Goal: Task Accomplishment & Management: Use online tool/utility

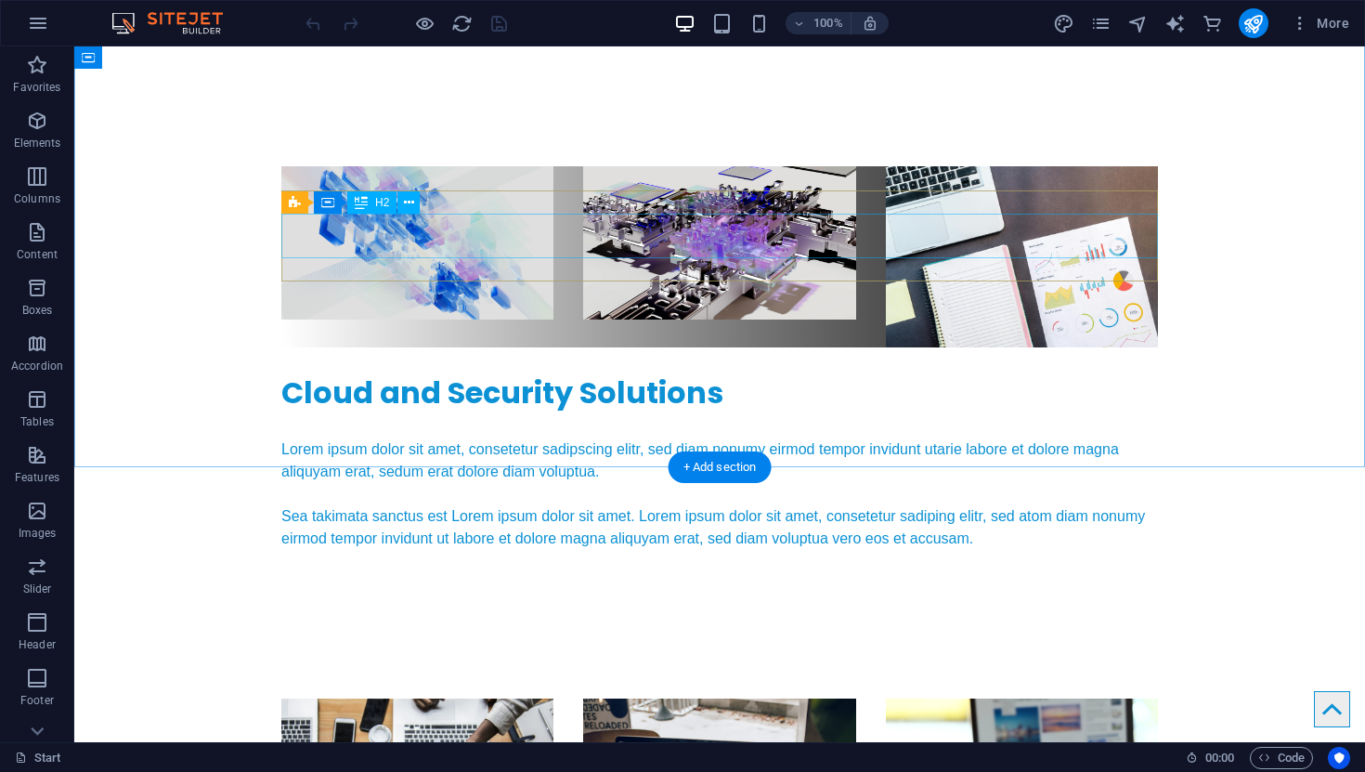
scroll to position [4247, 0]
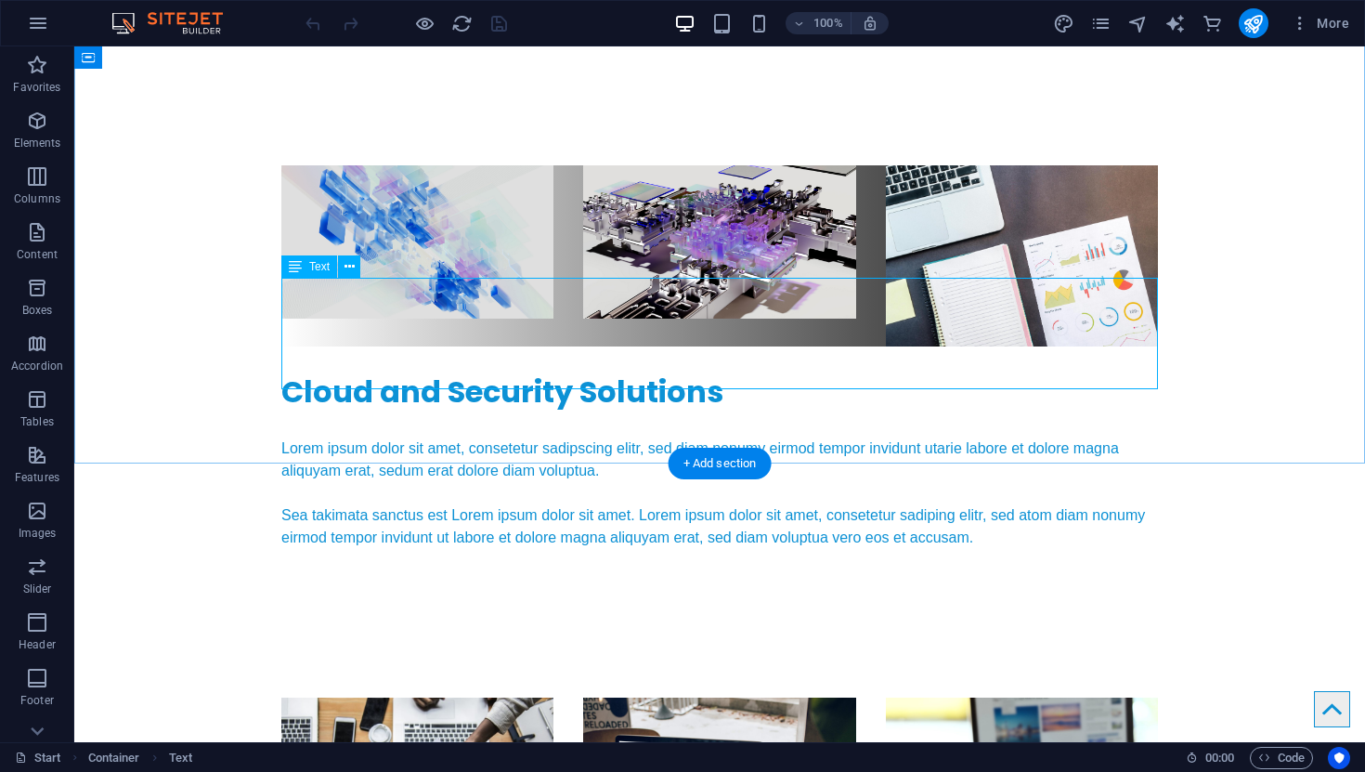
scroll to position [4329, 0]
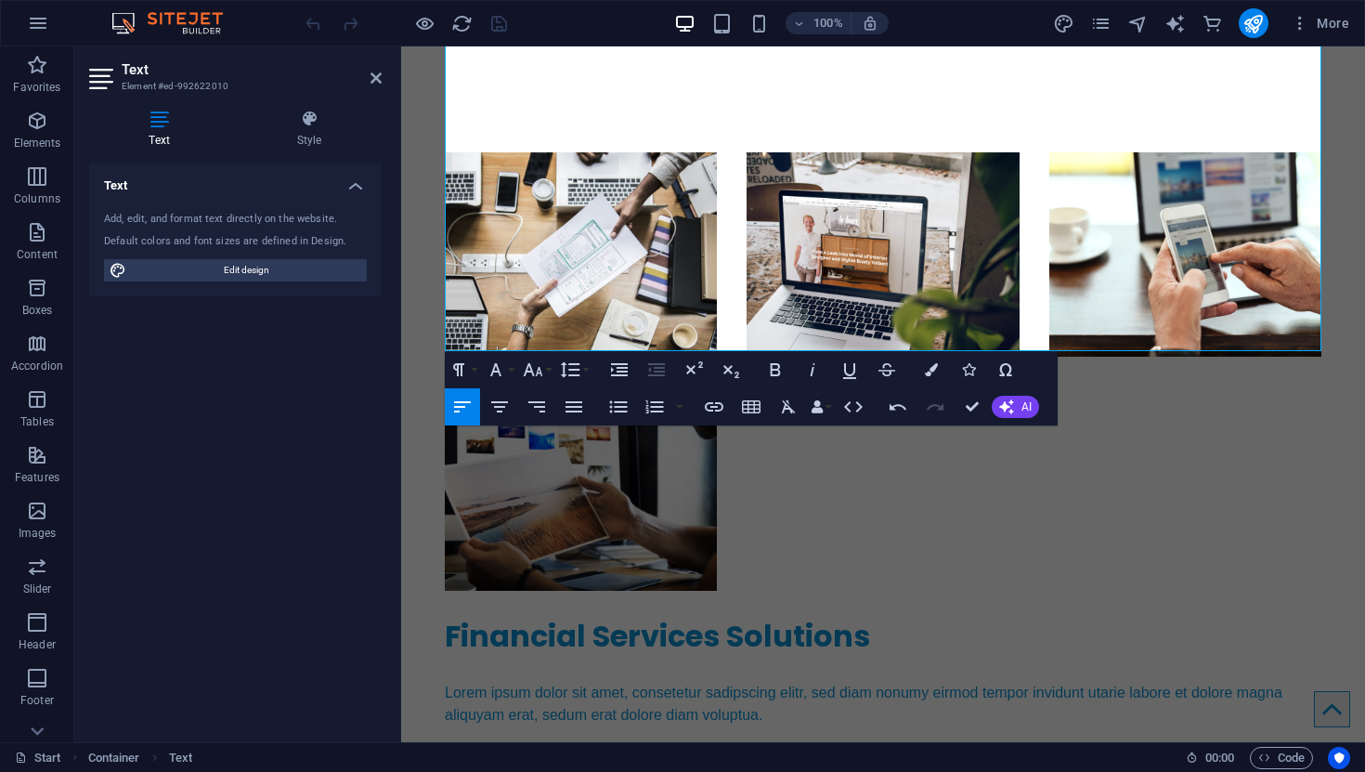
scroll to position [4777, 0]
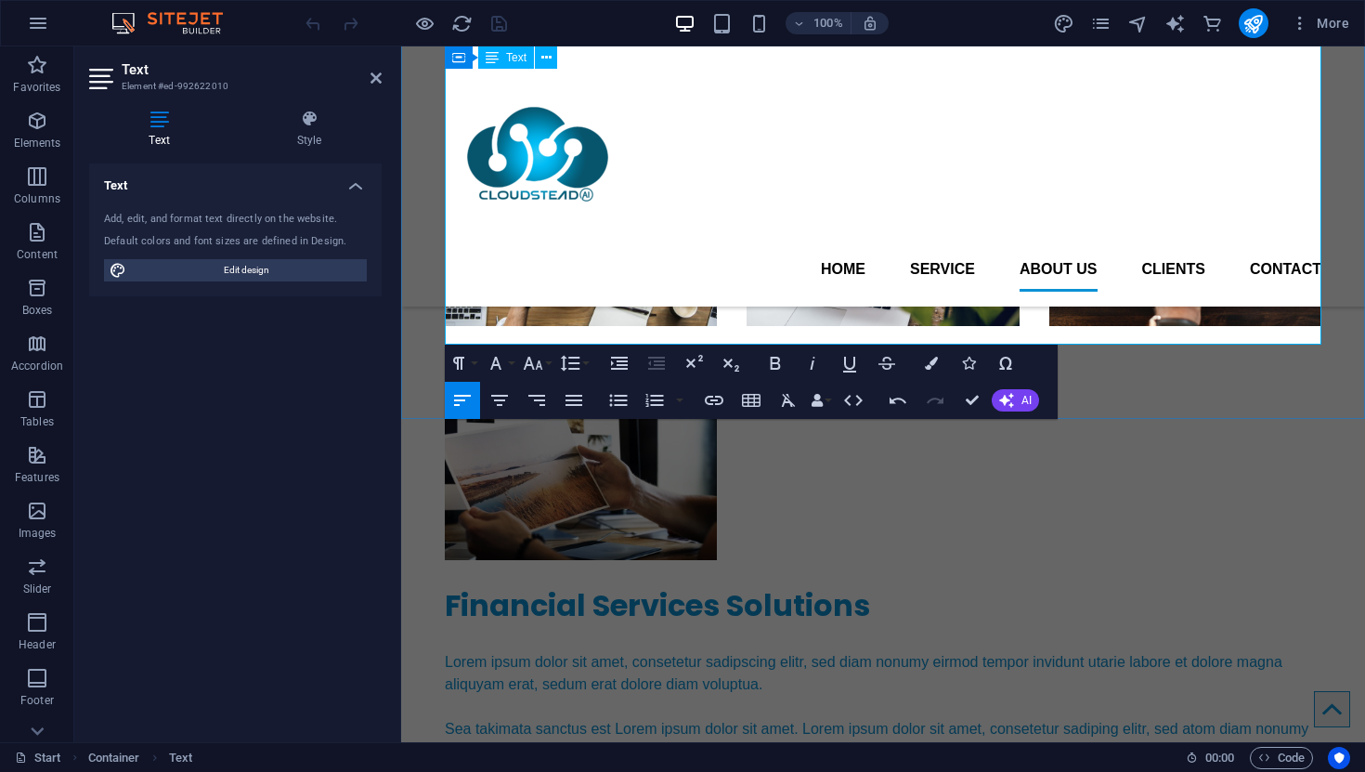
scroll to position [4695, 0]
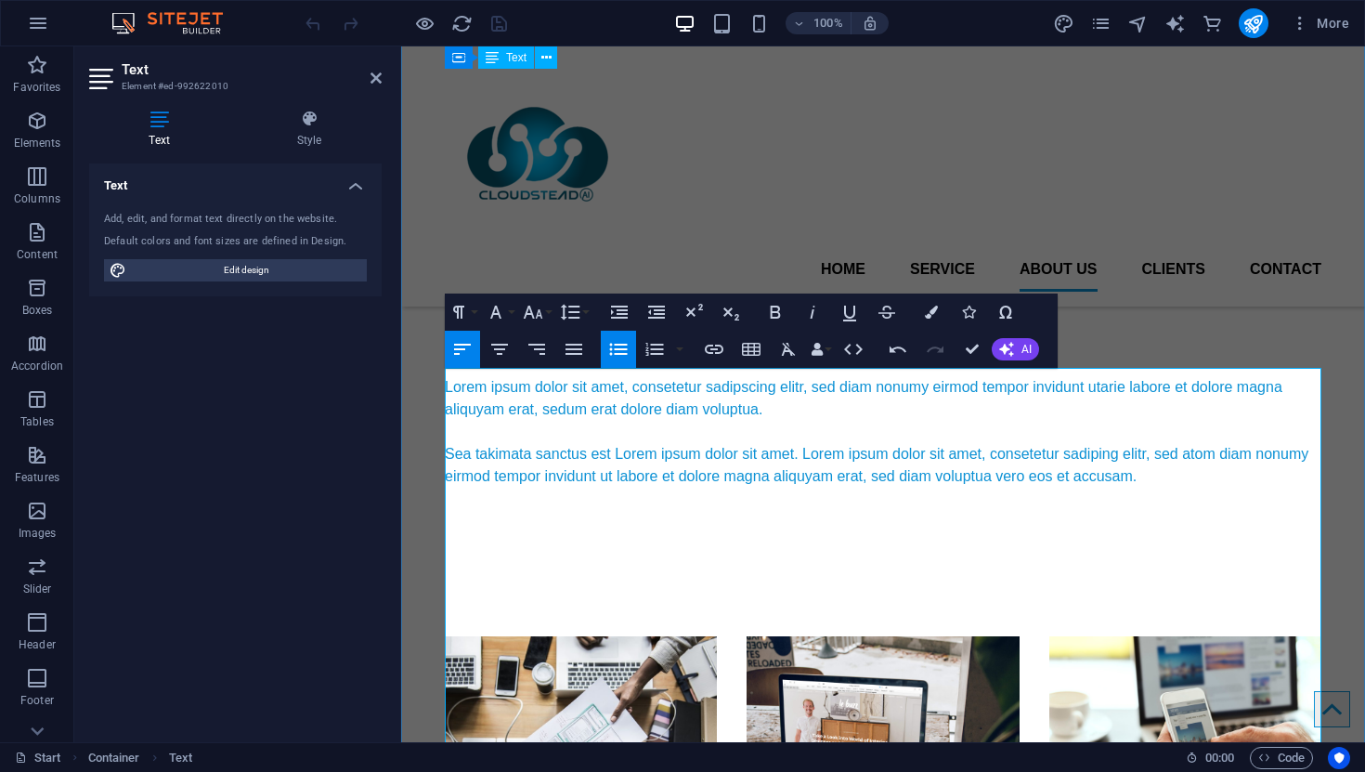
scroll to position [4240, 0]
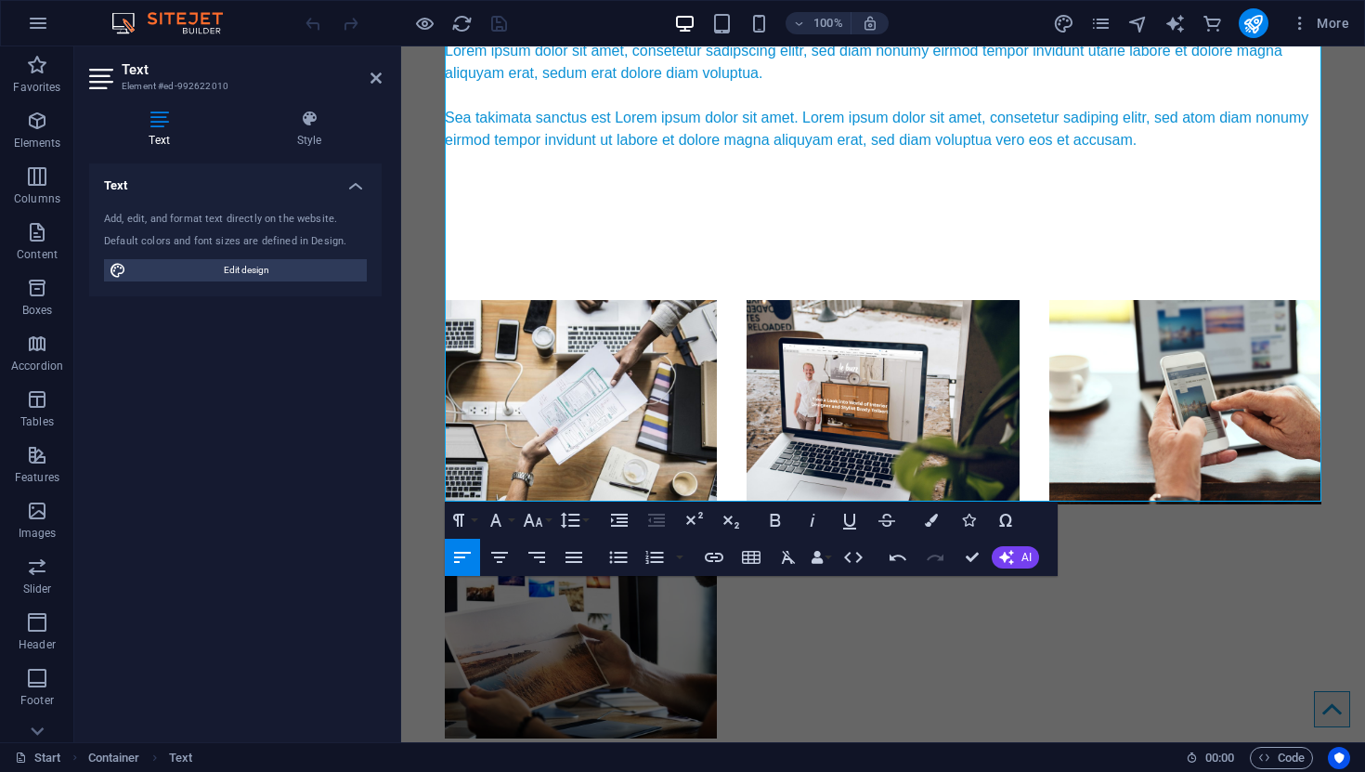
scroll to position [4634, 0]
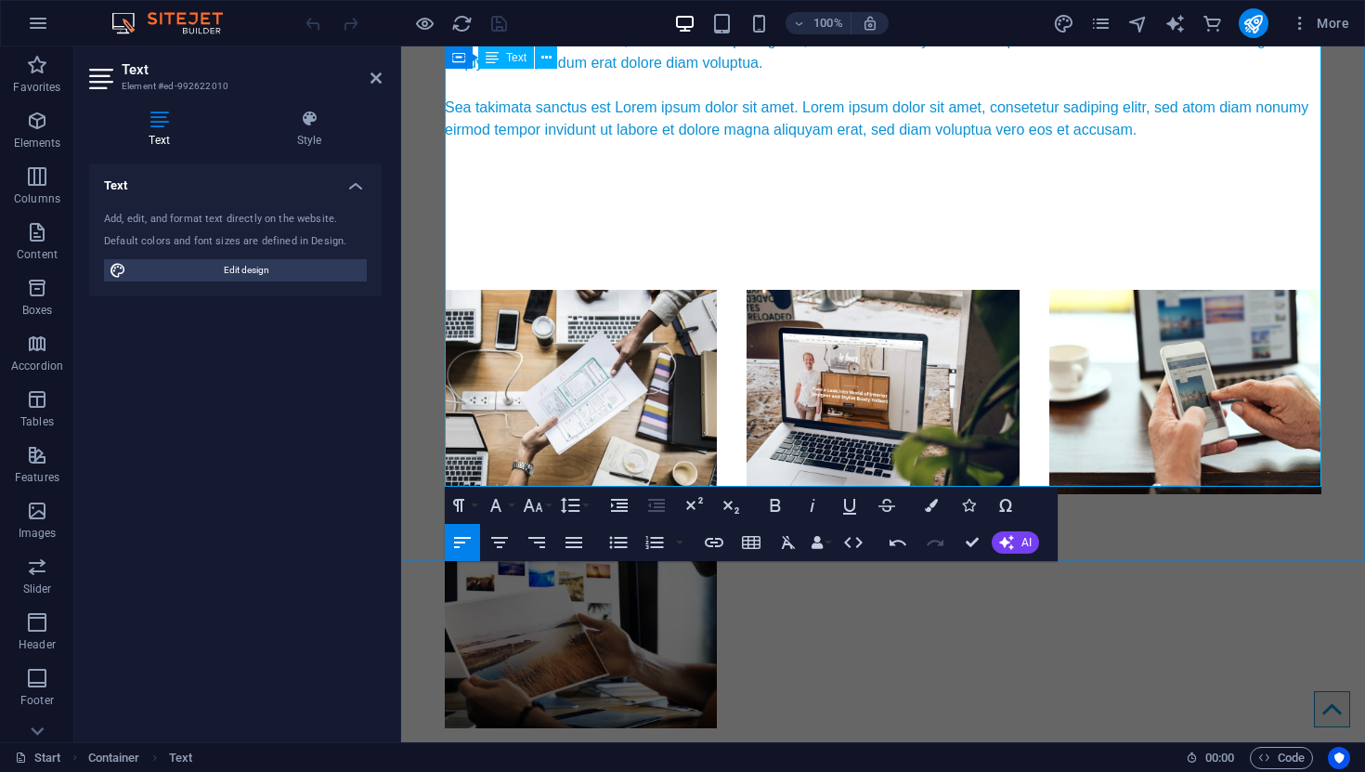
drag, startPoint x: 610, startPoint y: 384, endPoint x: 446, endPoint y: 391, distance: 164.5
click at [779, 508] on icon "button" at bounding box center [776, 505] width 10 height 13
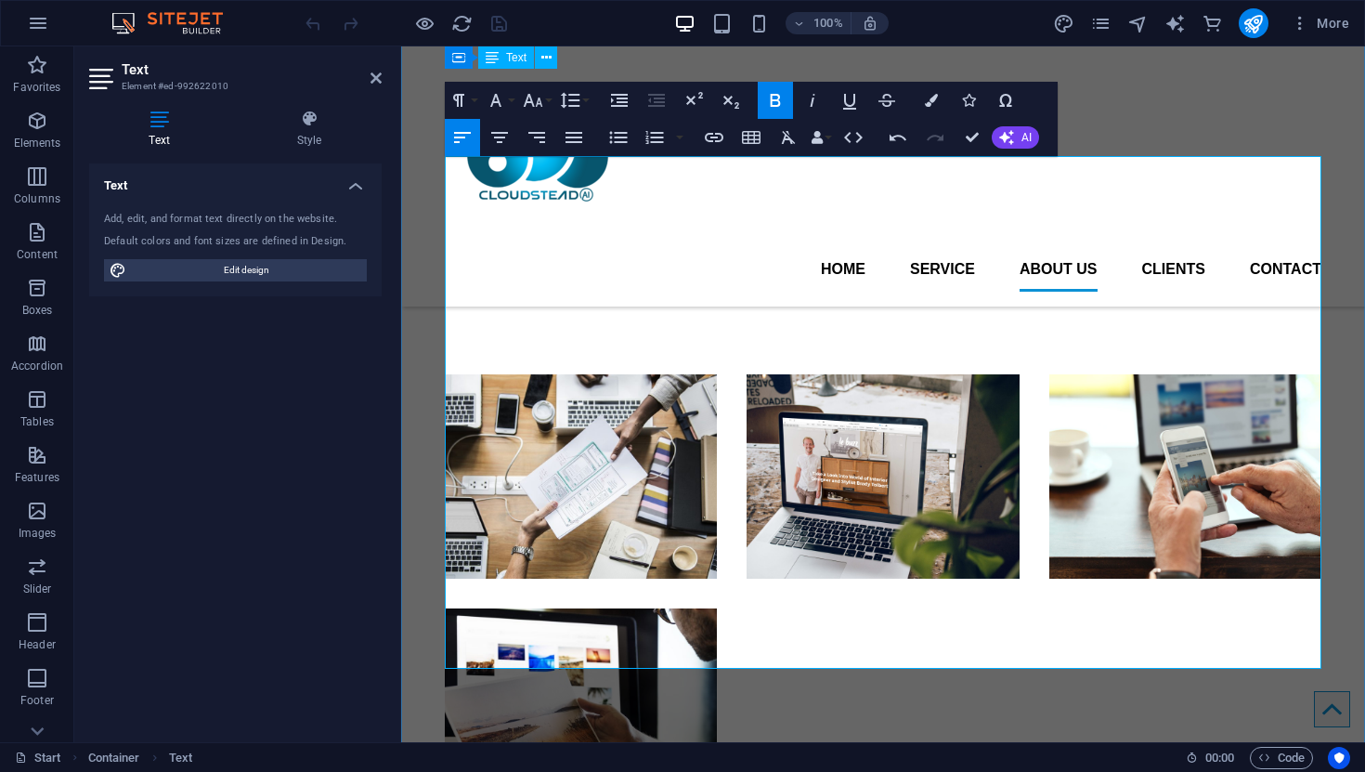
scroll to position [4400, 0]
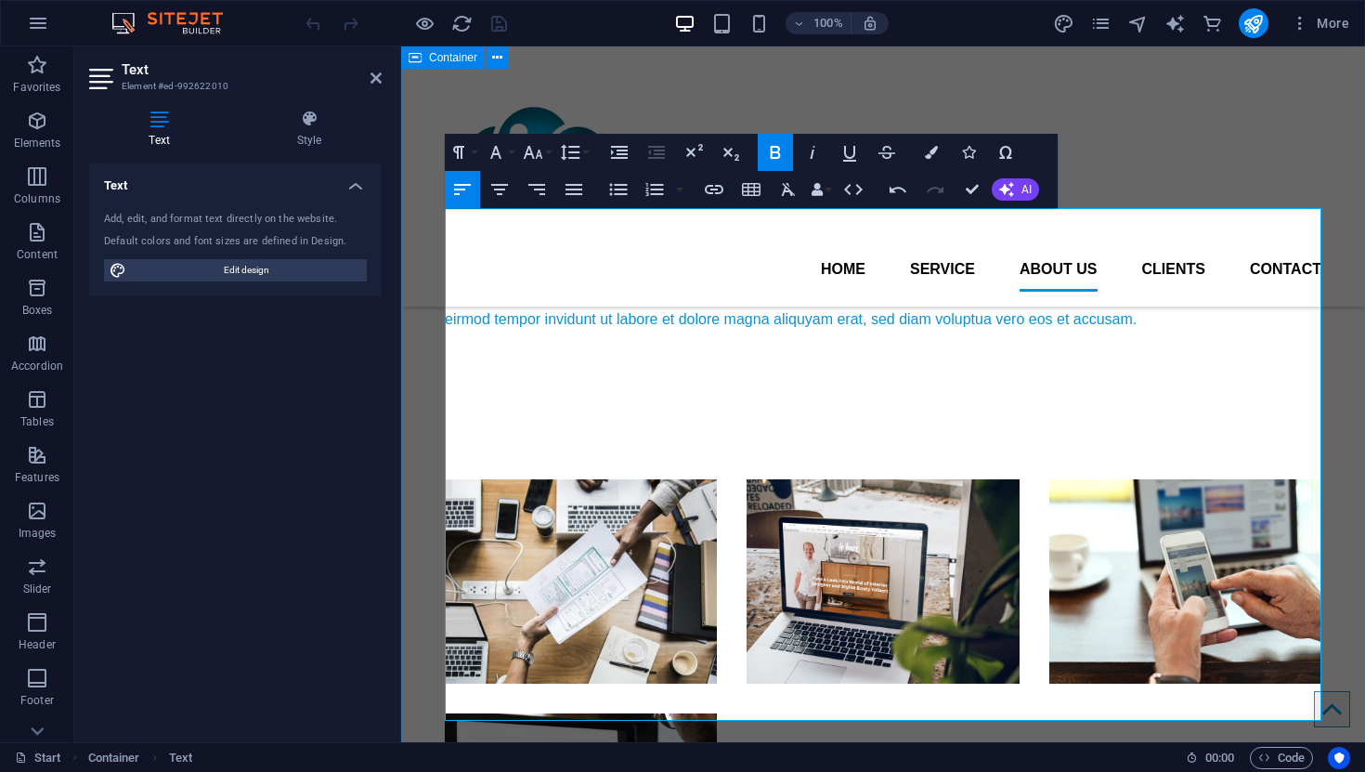
drag, startPoint x: 590, startPoint y: 489, endPoint x: 440, endPoint y: 485, distance: 149.6
click at [777, 151] on icon "button" at bounding box center [776, 152] width 10 height 13
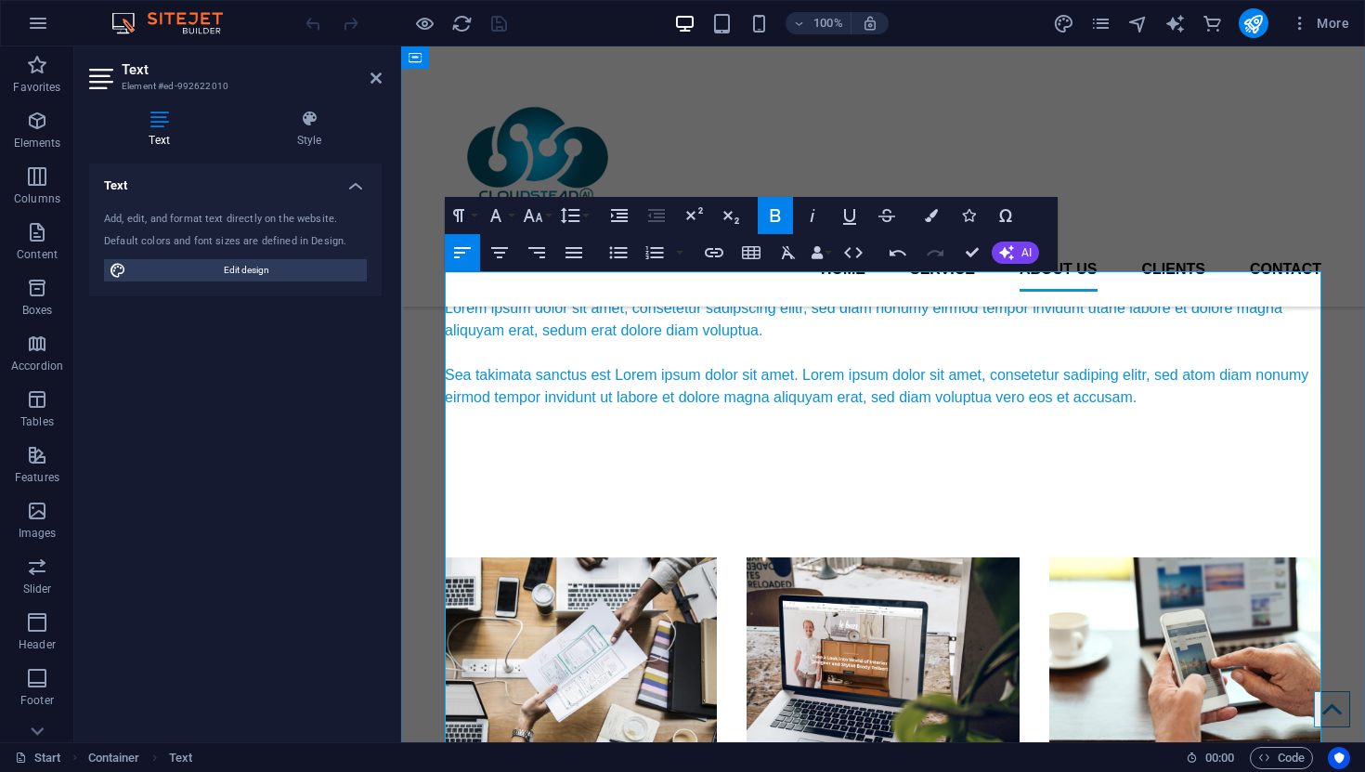
scroll to position [4321, 0]
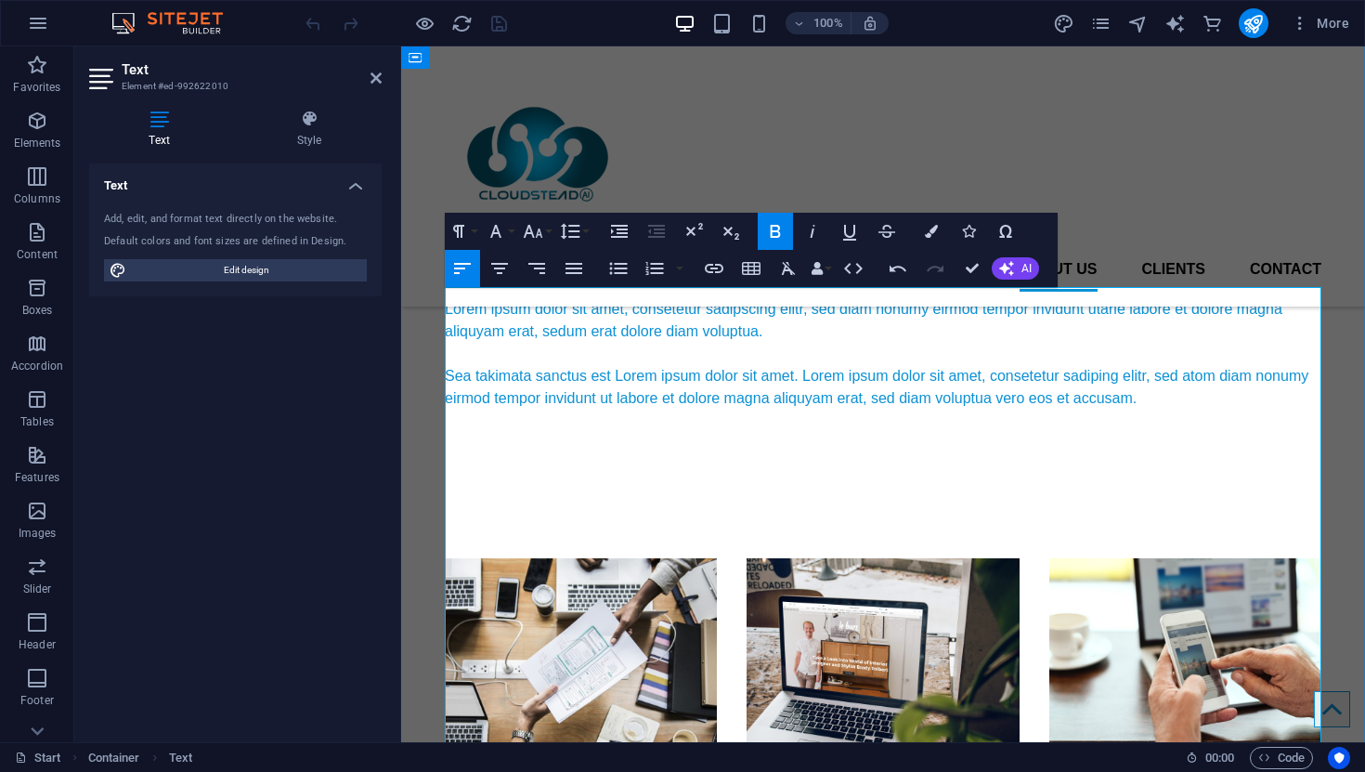
drag, startPoint x: 565, startPoint y: 435, endPoint x: 447, endPoint y: 431, distance: 118.9
click at [774, 229] on icon "button" at bounding box center [776, 231] width 10 height 13
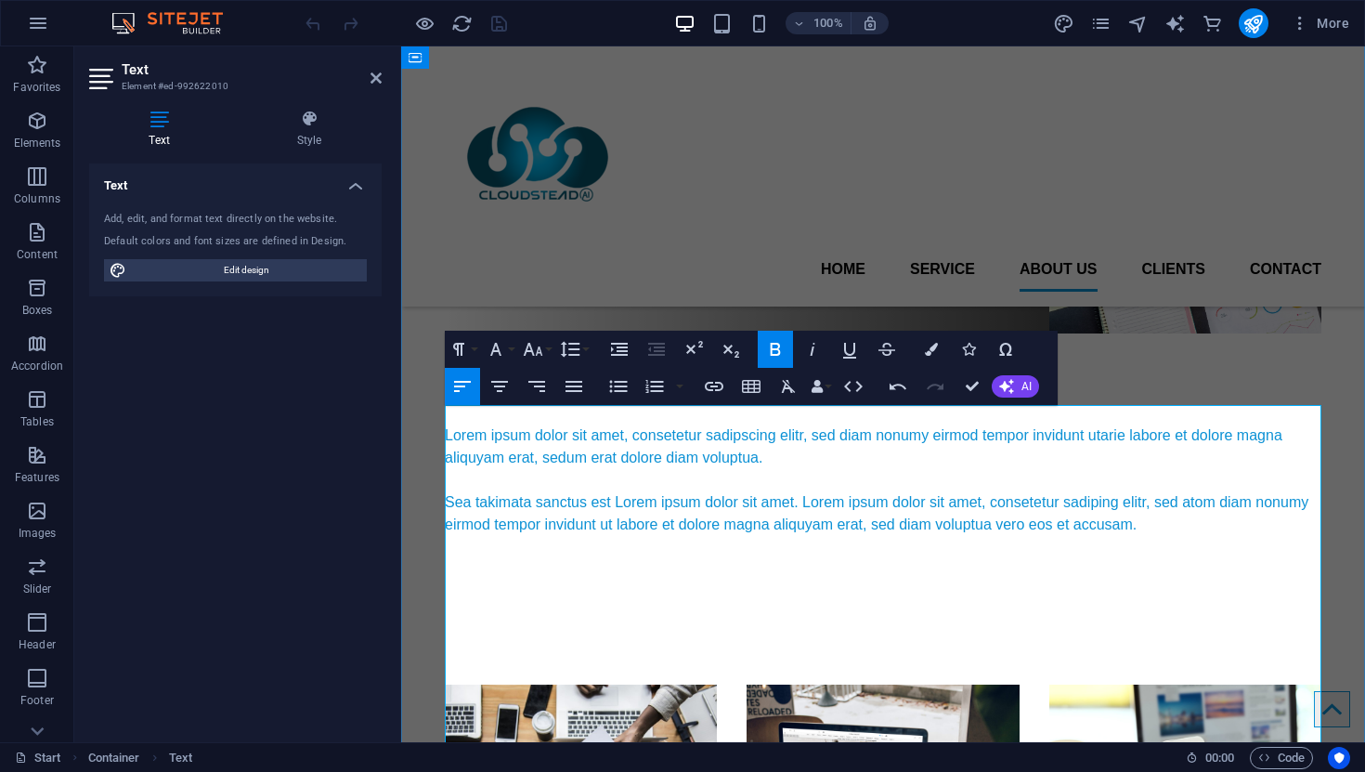
scroll to position [4192, 0]
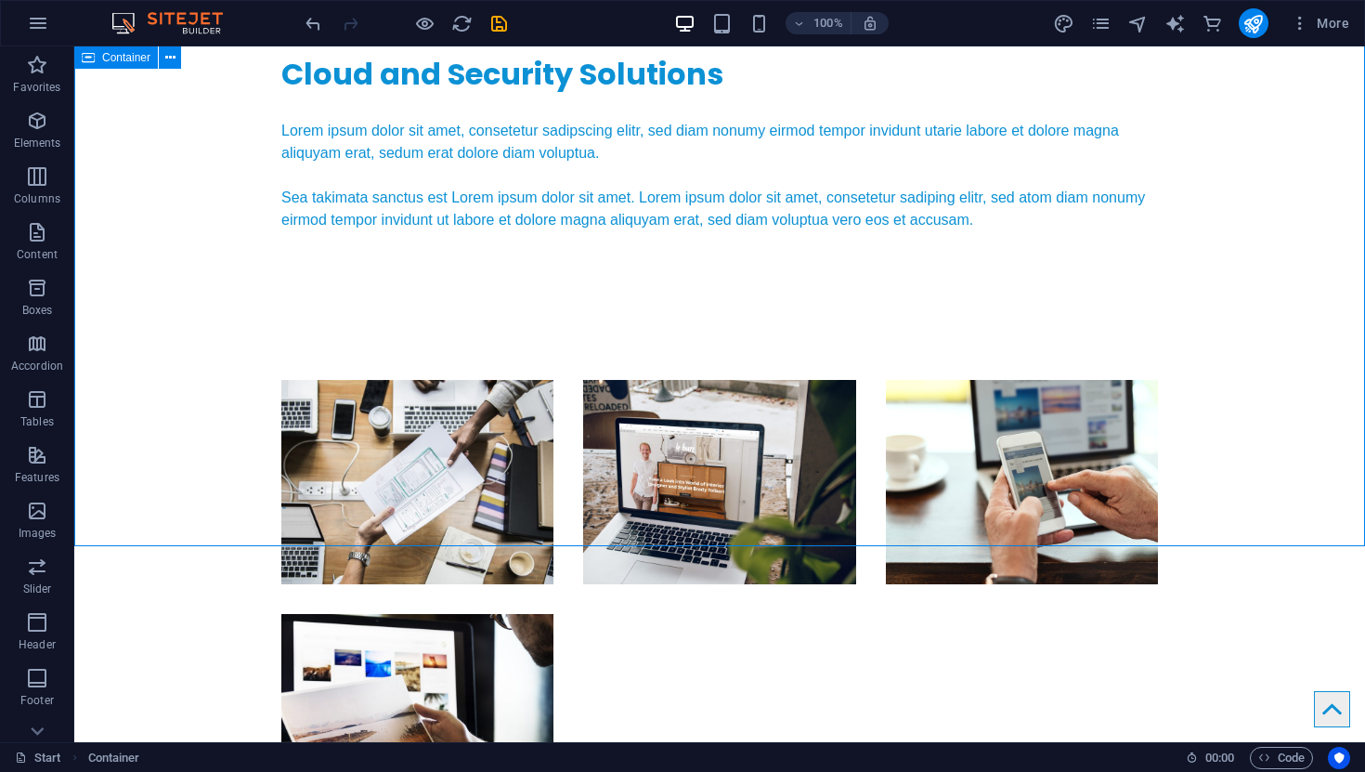
scroll to position [4568, 0]
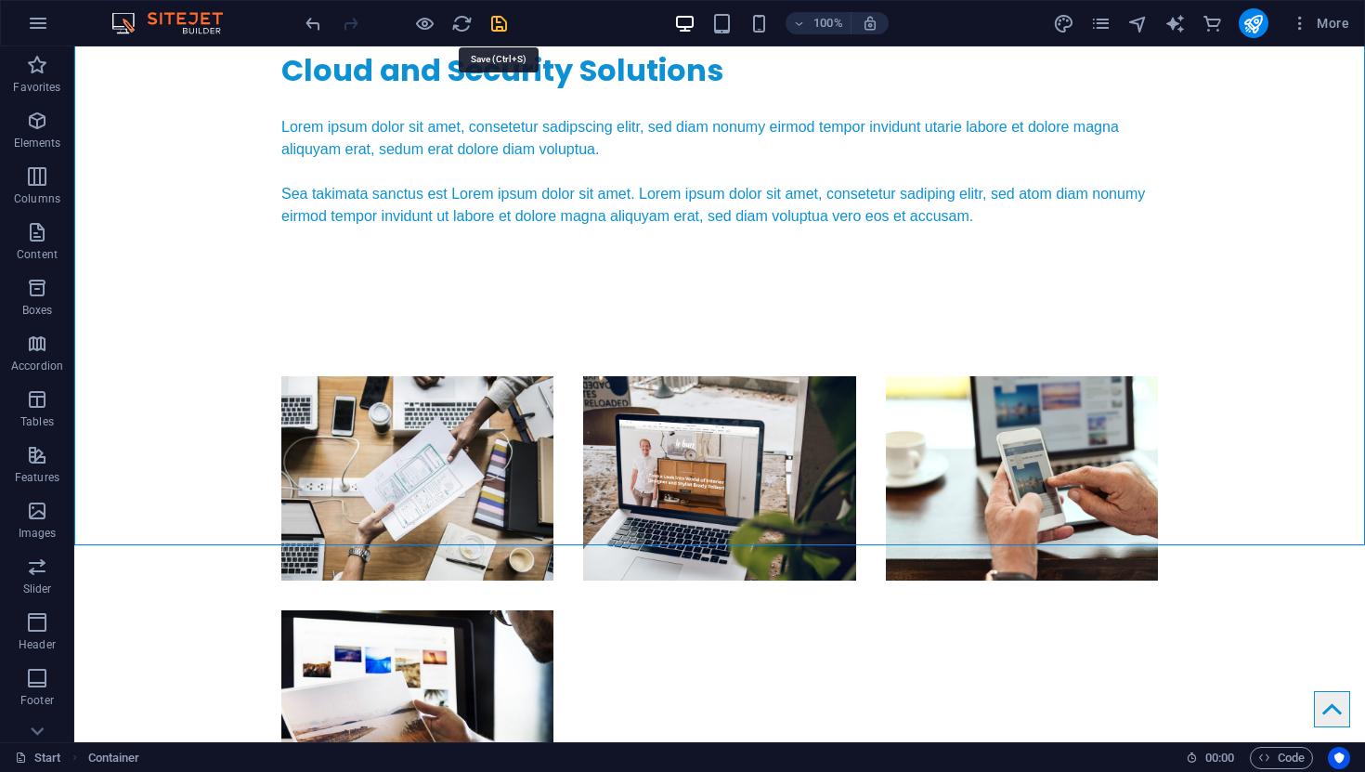
click at [498, 21] on icon "save" at bounding box center [498, 23] width 21 height 21
checkbox input "false"
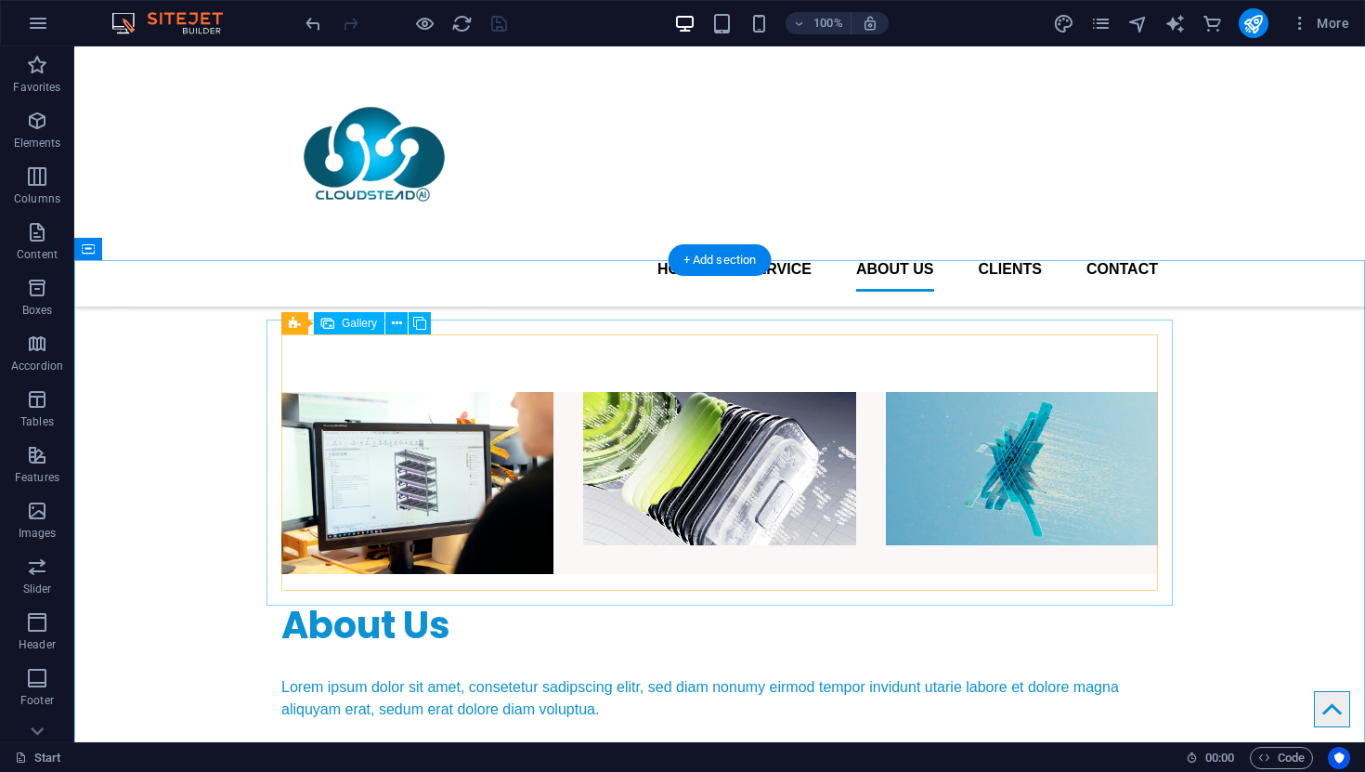
scroll to position [2096, 0]
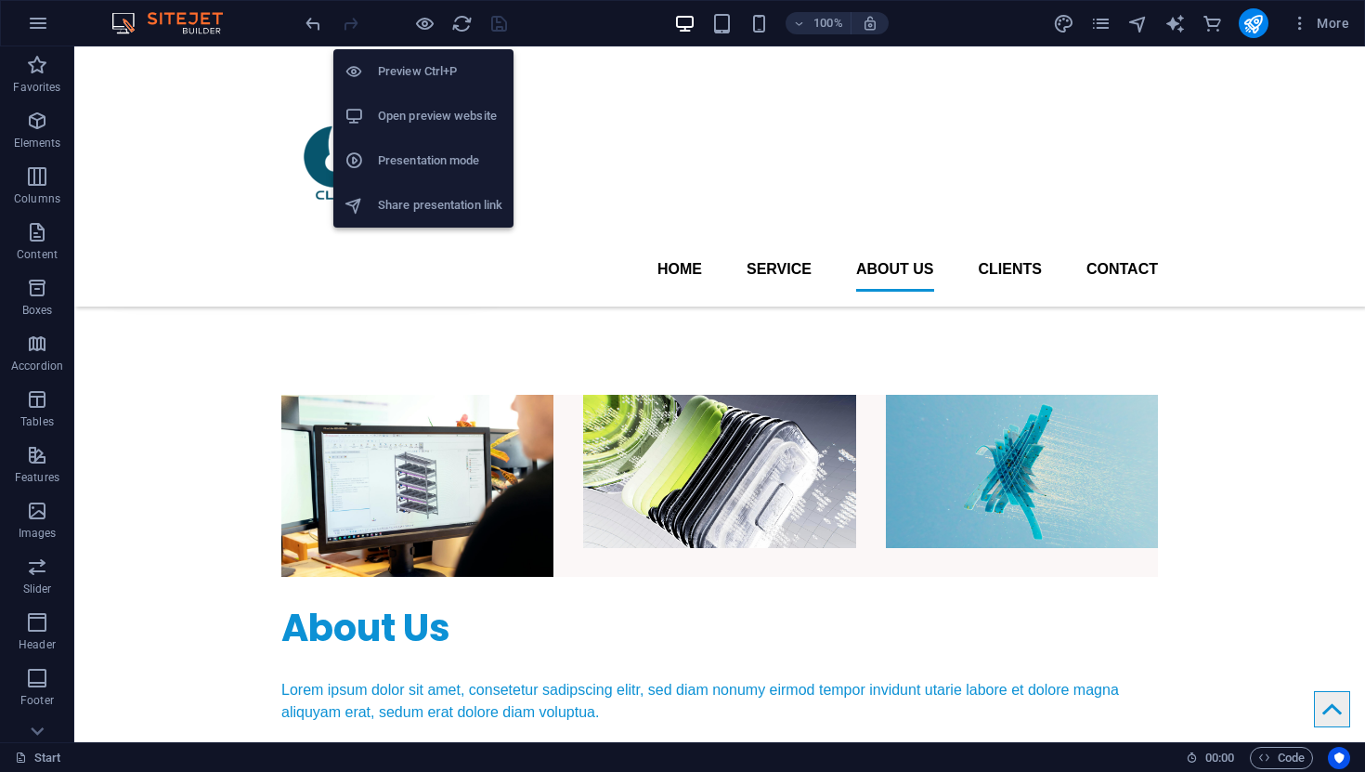
click at [435, 118] on h6 "Open preview website" at bounding box center [440, 116] width 124 height 22
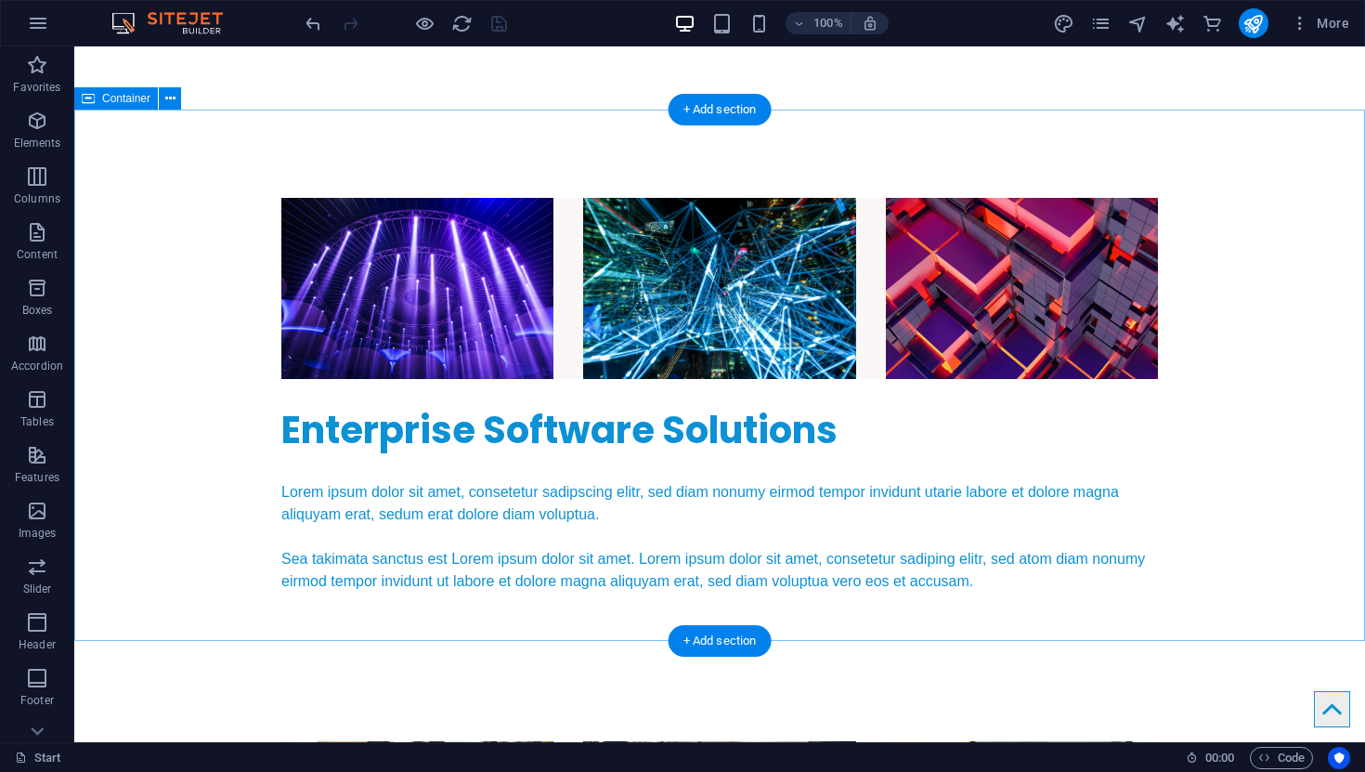
scroll to position [2903, 0]
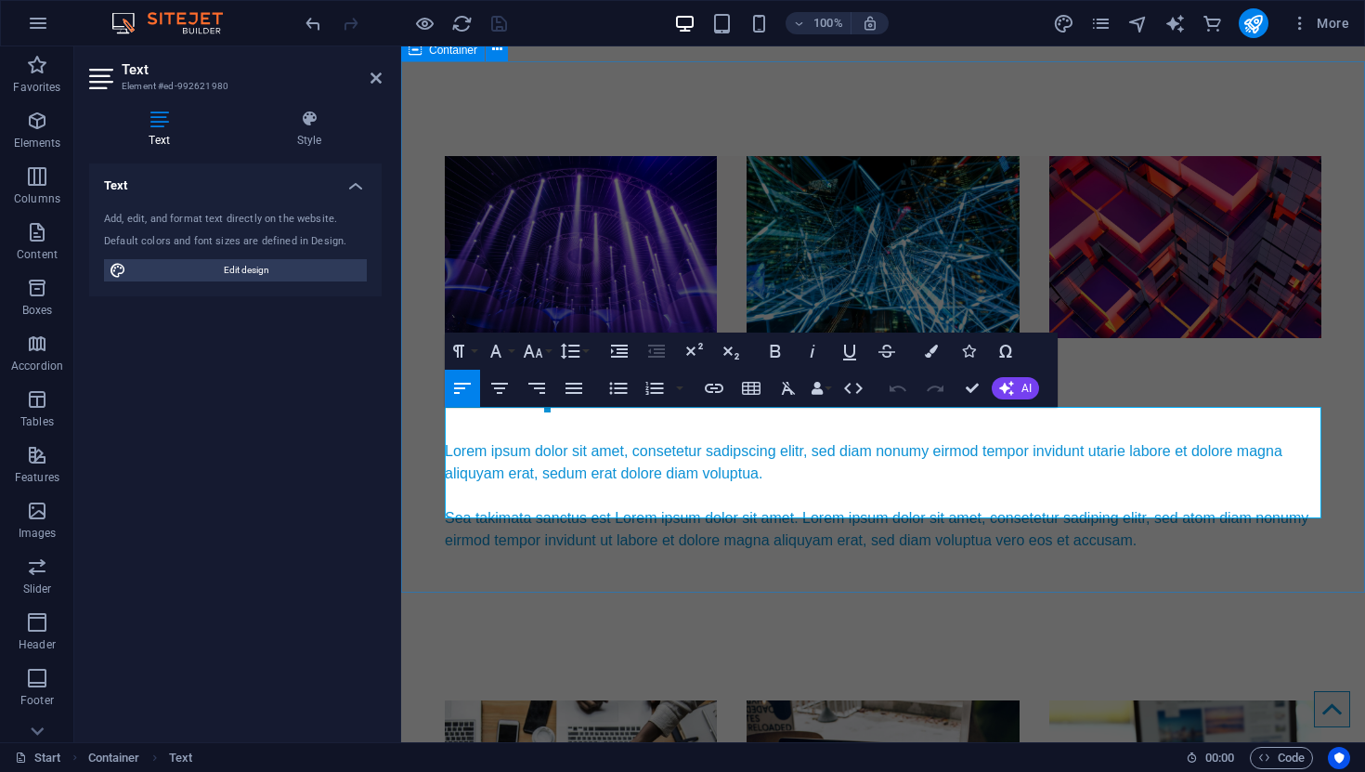
scroll to position [2987, 0]
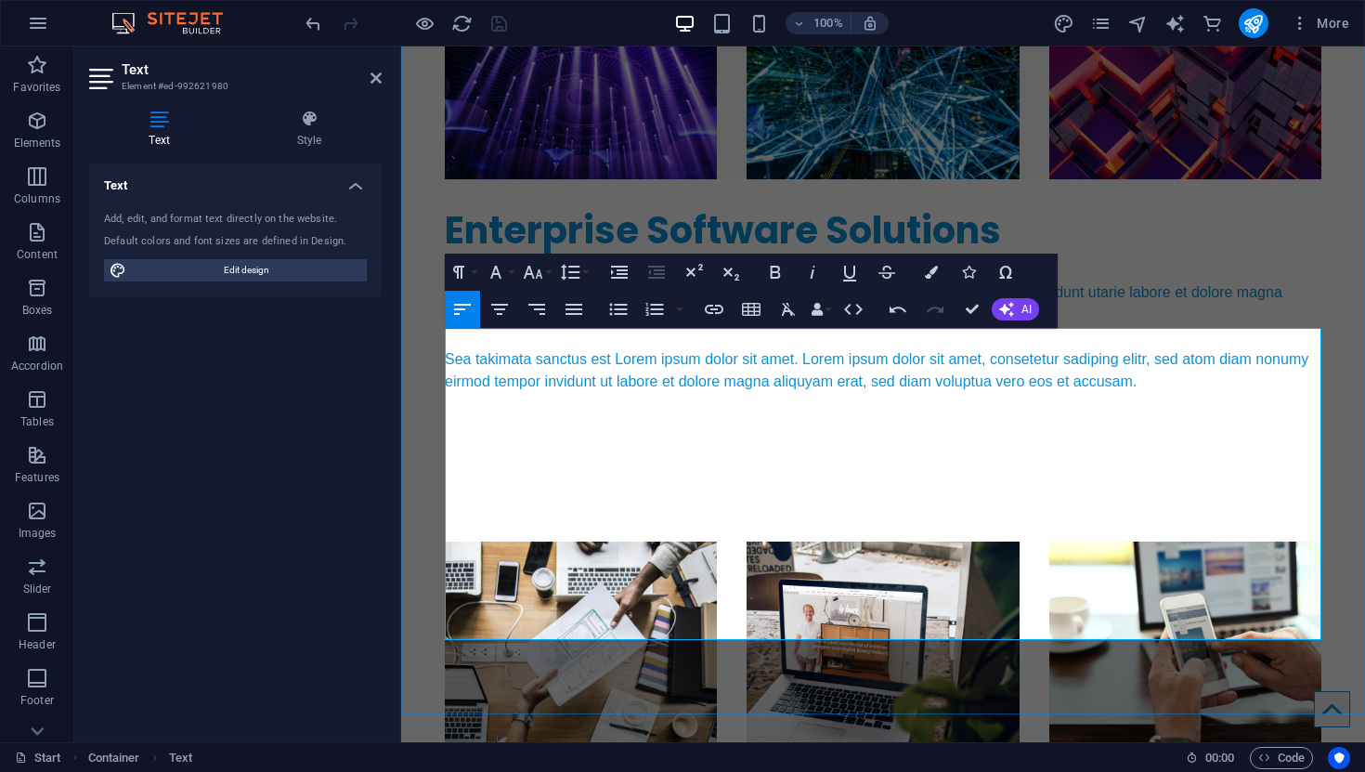
scroll to position [3067, 0]
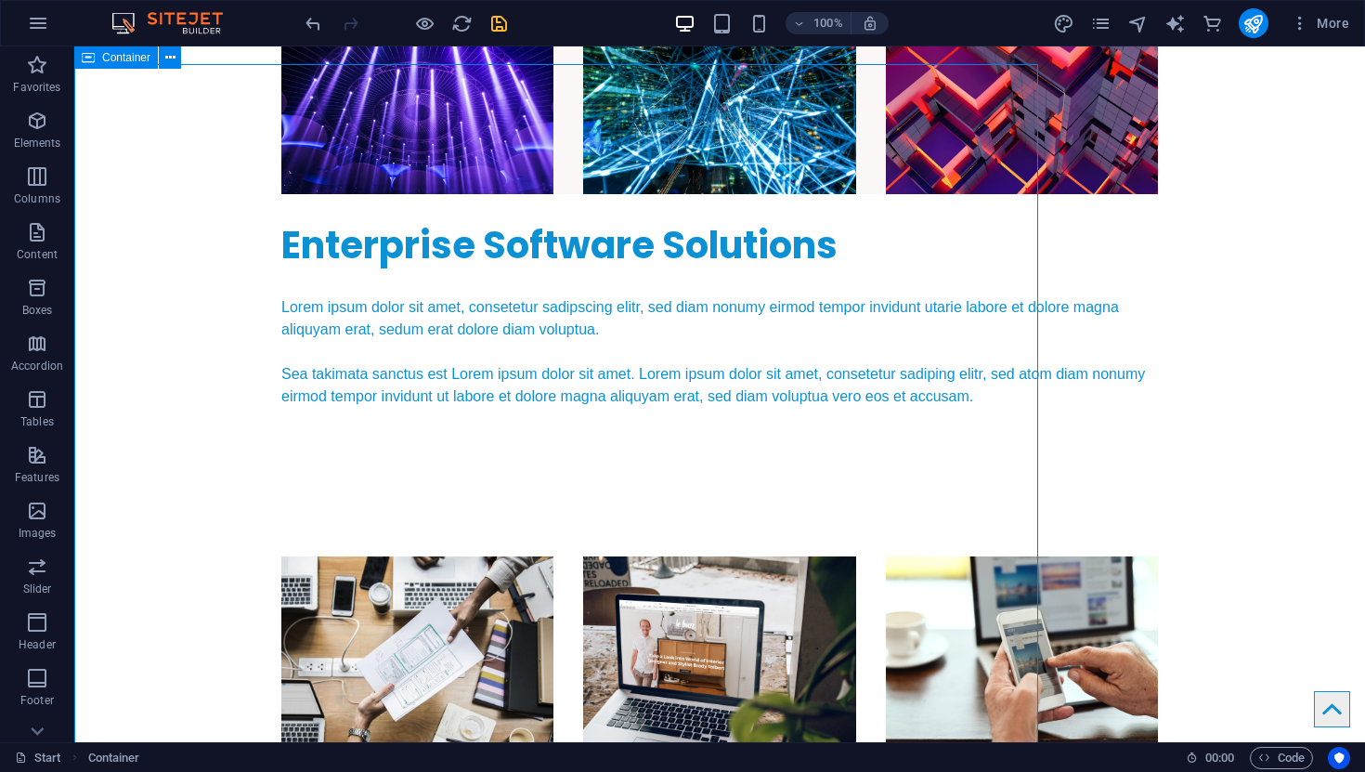
scroll to position [2983, 0]
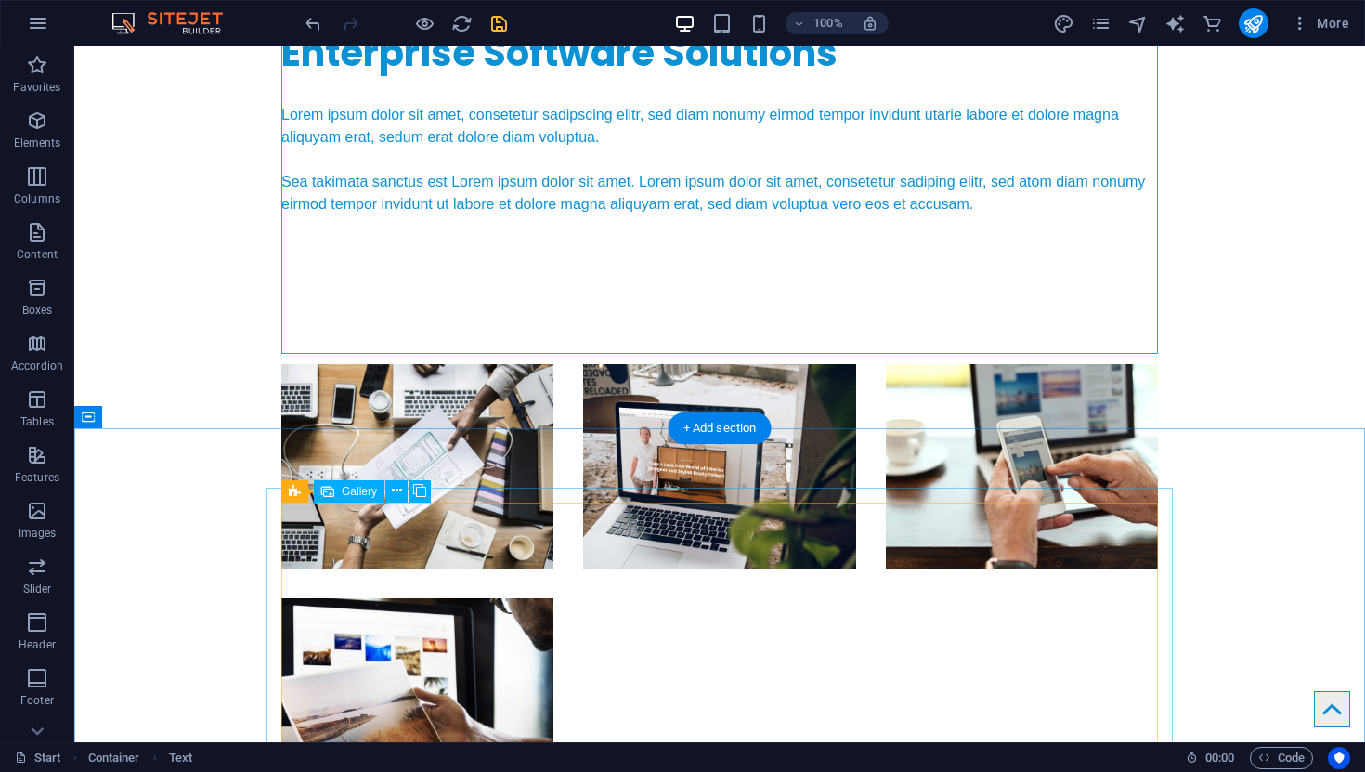
scroll to position [3268, 0]
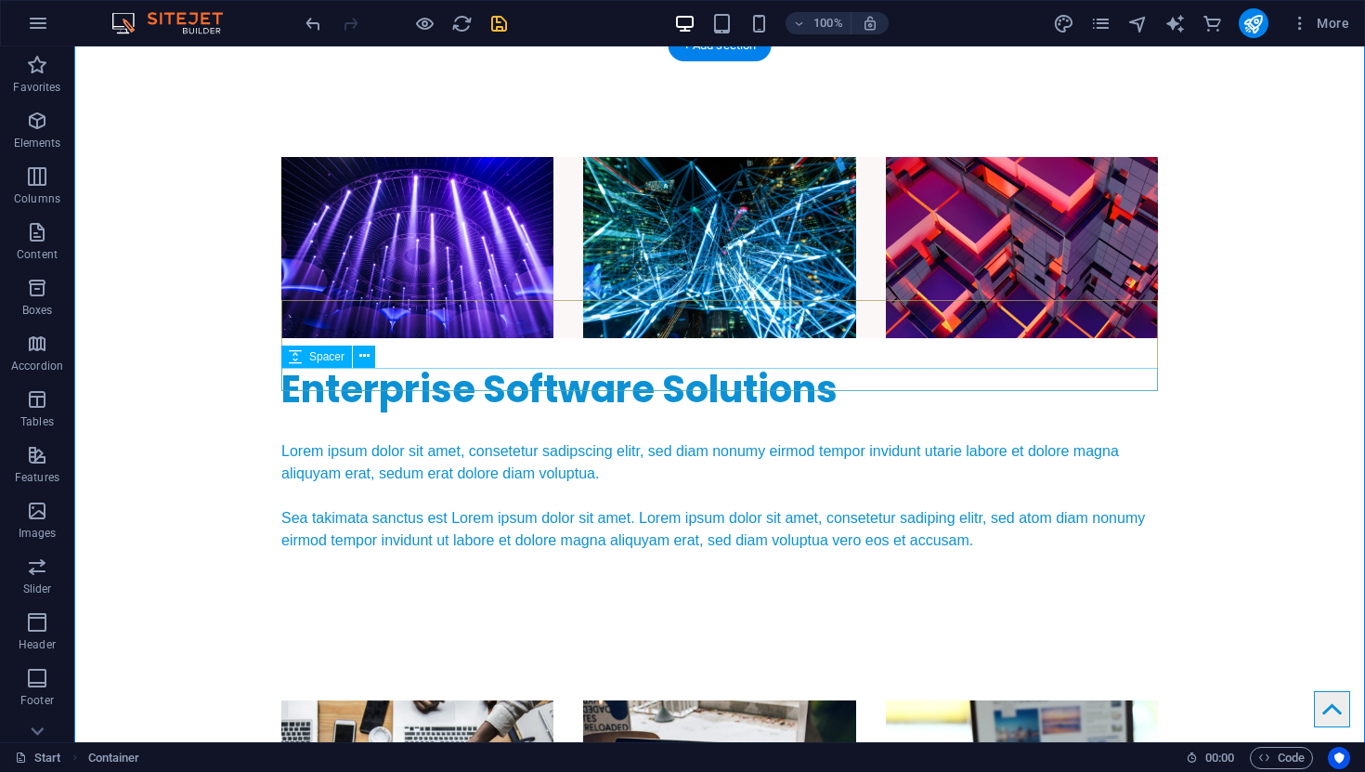
scroll to position [2924, 0]
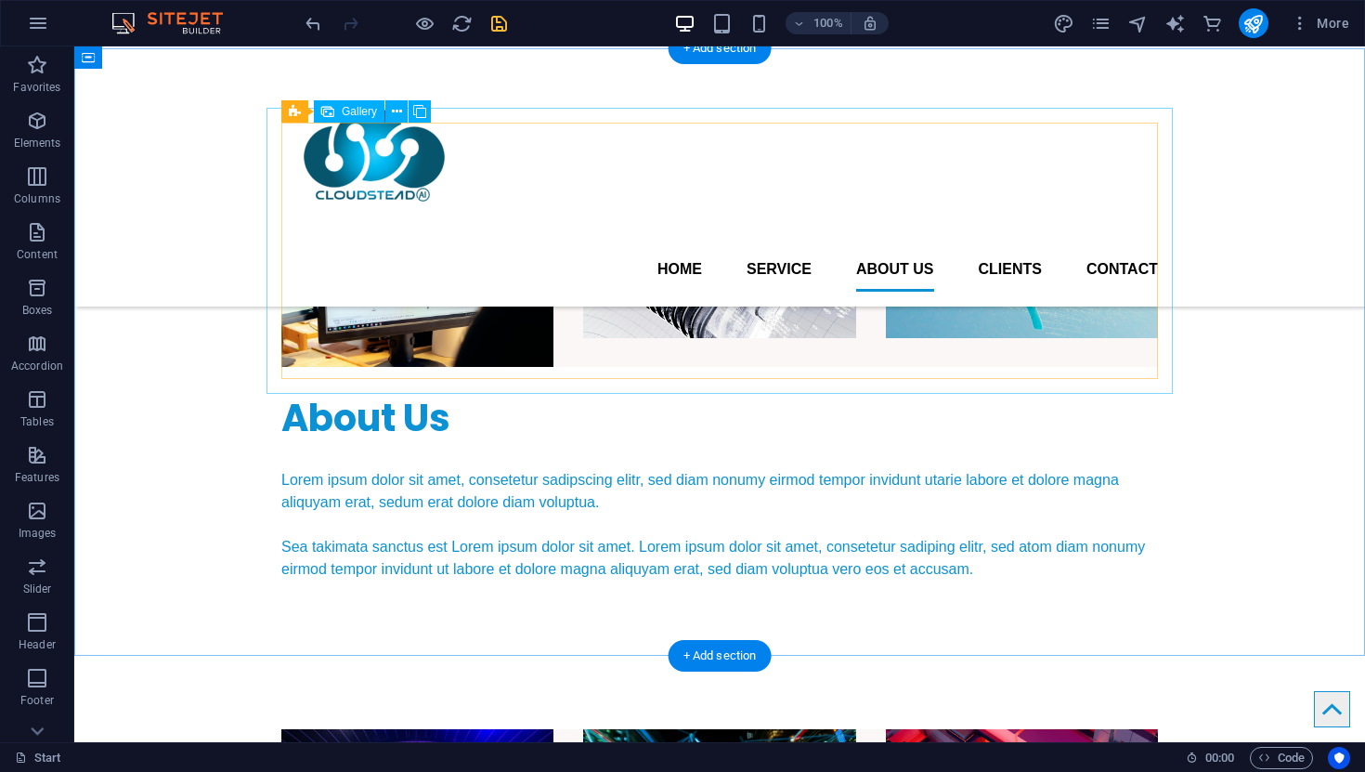
scroll to position [2304, 0]
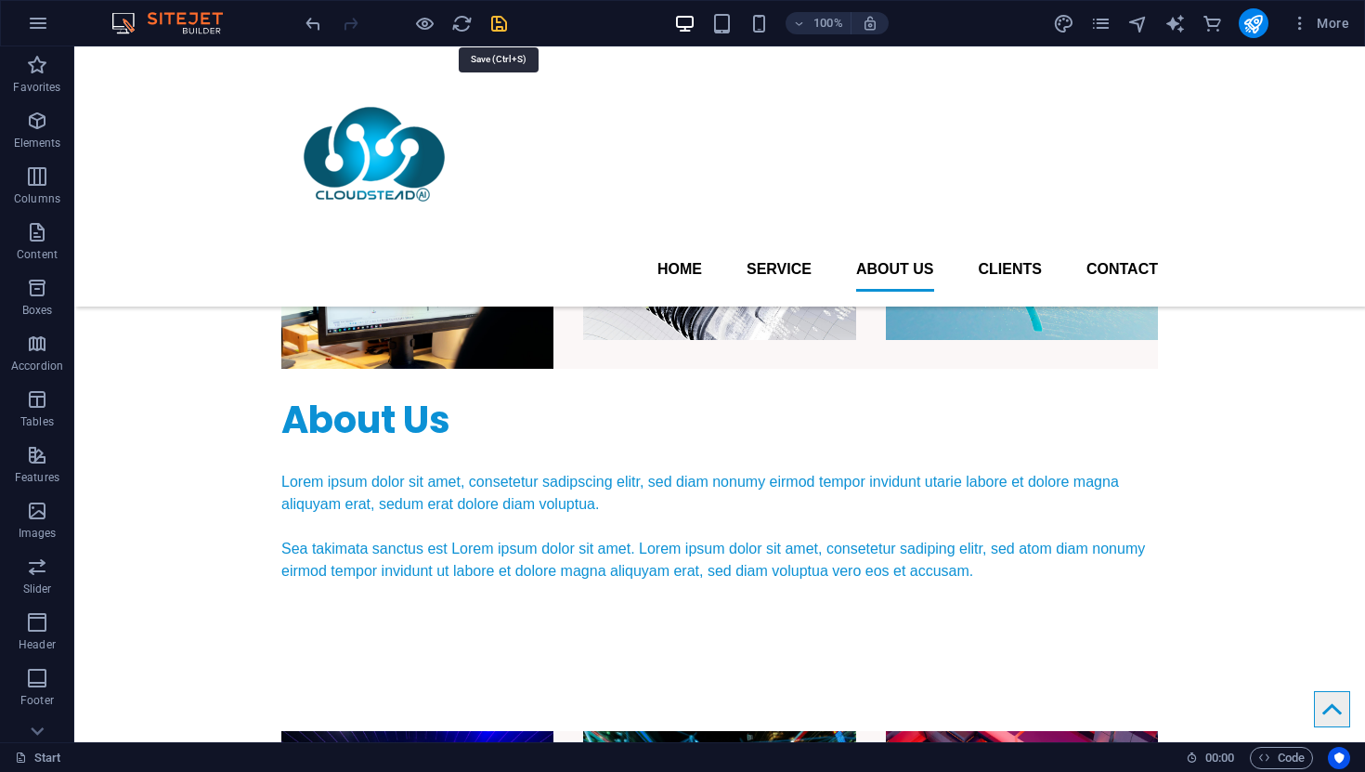
click at [494, 23] on icon "save" at bounding box center [498, 23] width 21 height 21
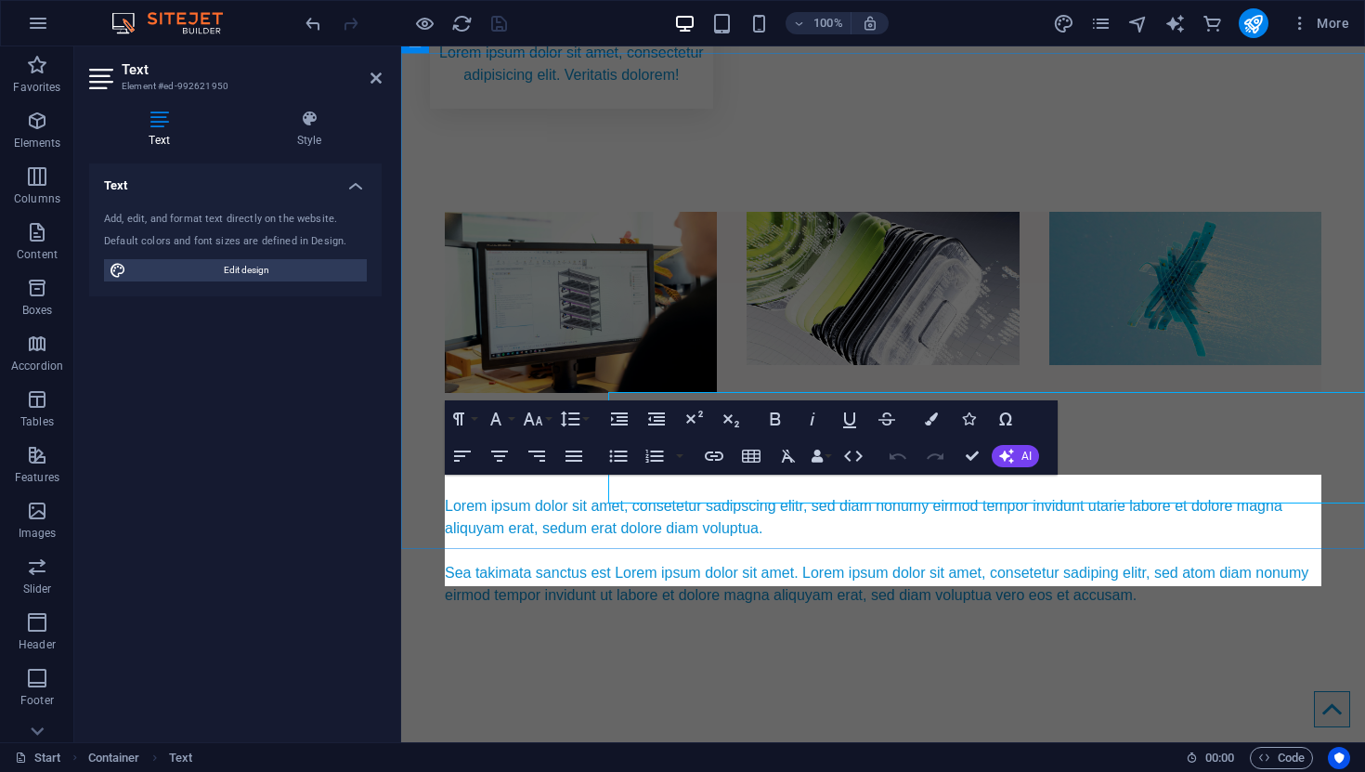
scroll to position [2387, 0]
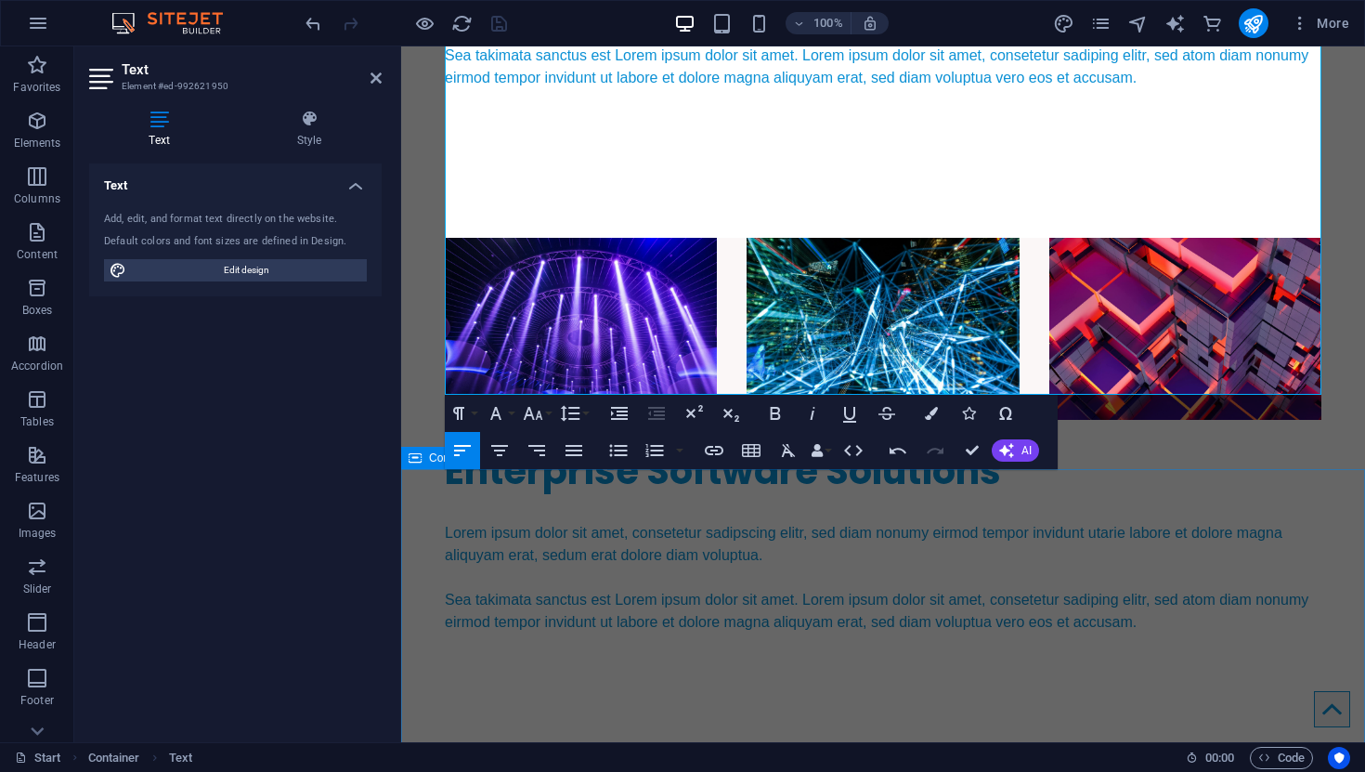
scroll to position [2824, 0]
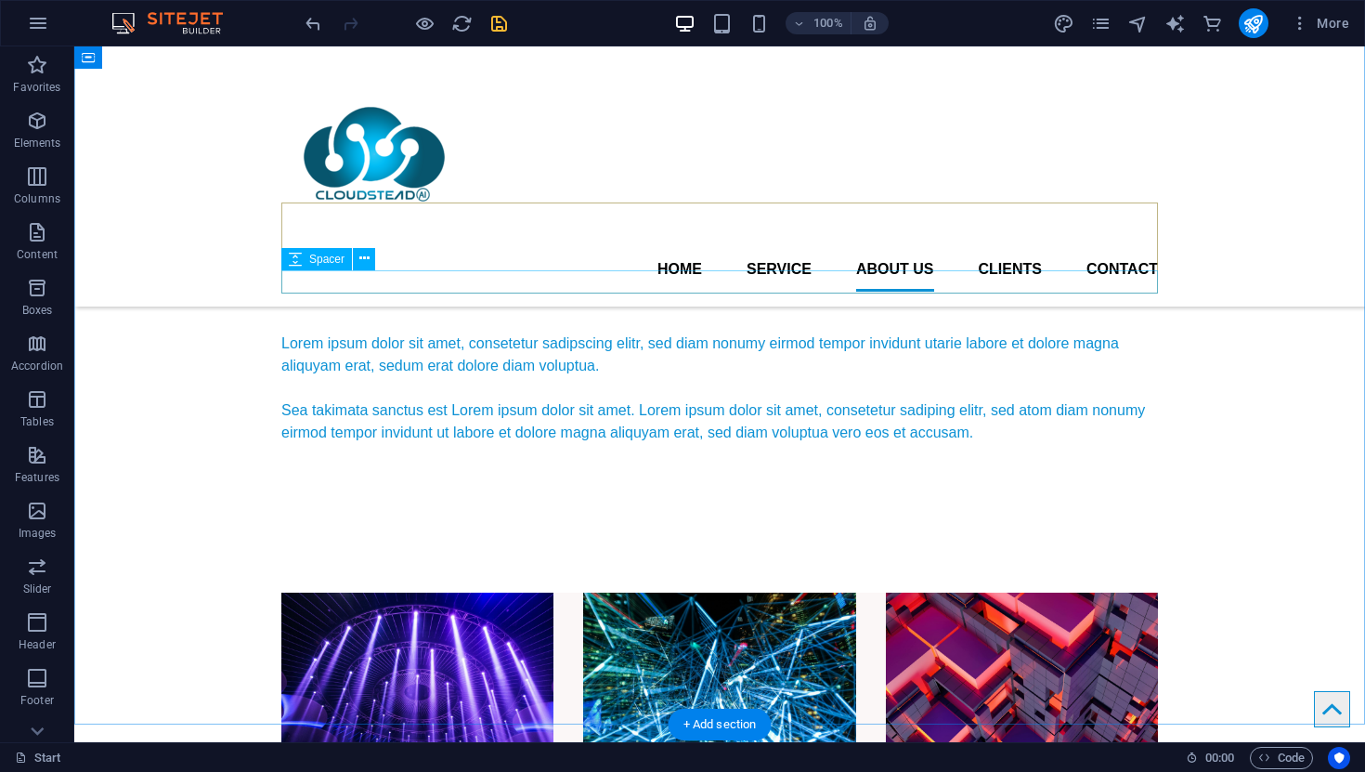
scroll to position [2413, 0]
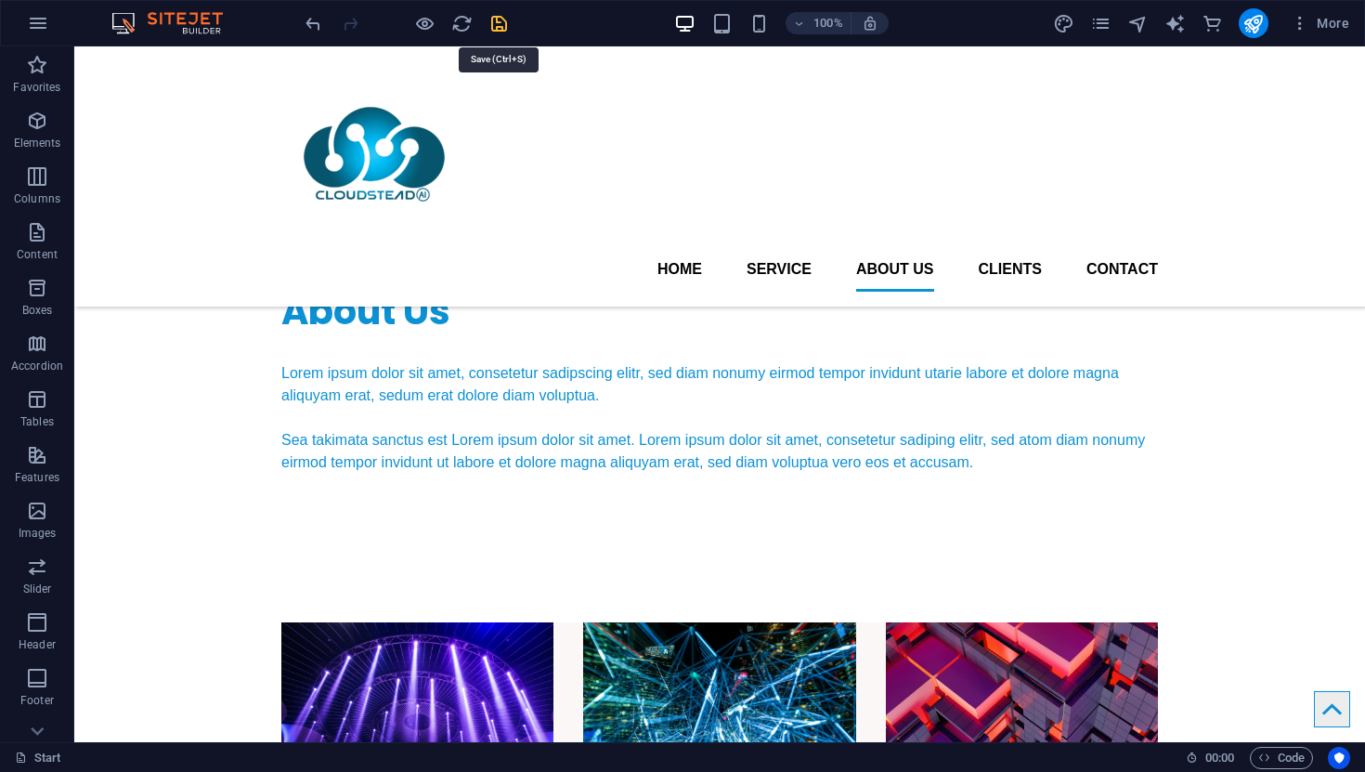
click at [500, 26] on icon "save" at bounding box center [498, 23] width 21 height 21
checkbox input "false"
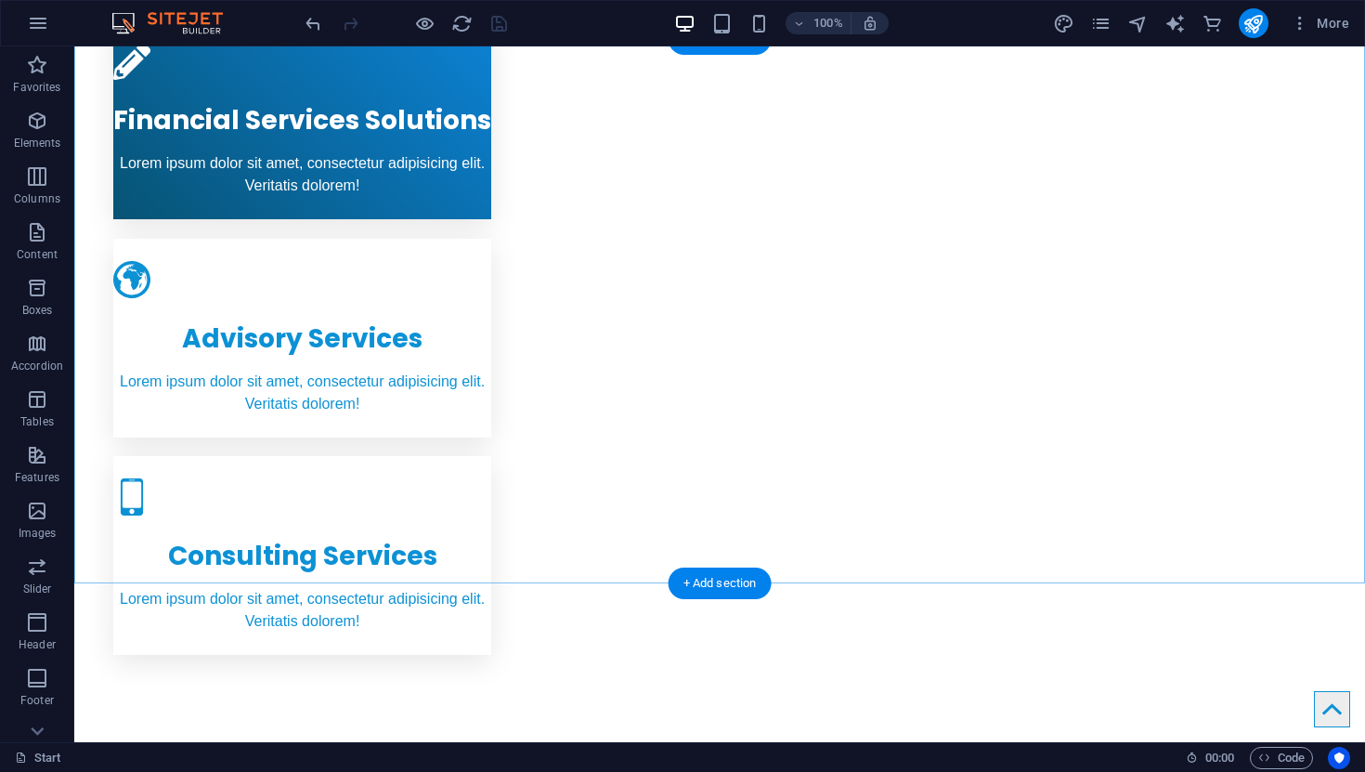
scroll to position [1774, 0]
